Goal: Task Accomplishment & Management: Manage account settings

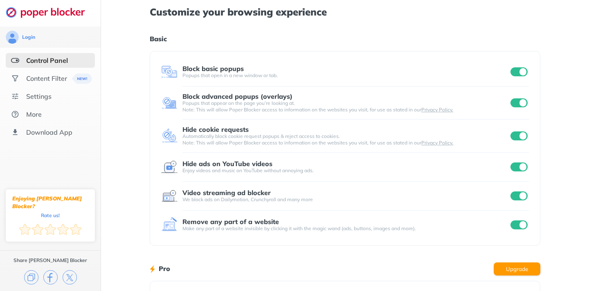
click at [524, 167] on input "checkbox" at bounding box center [518, 167] width 17 height 9
click at [30, 43] on div "Login" at bounding box center [50, 37] width 89 height 13
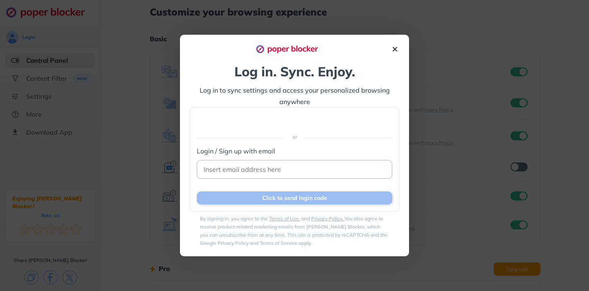
click at [394, 45] on img at bounding box center [394, 49] width 9 height 9
